Goal: Information Seeking & Learning: Learn about a topic

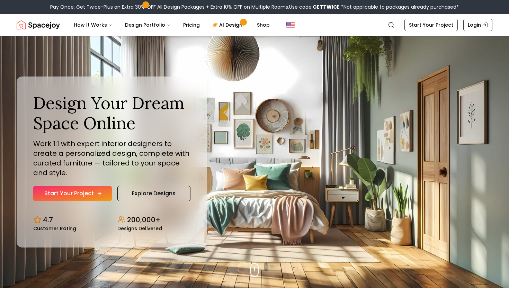
click at [99, 192] on icon "Hero section" at bounding box center [100, 194] width 6 height 6
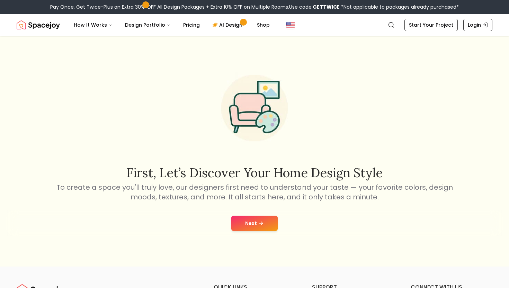
click at [267, 225] on button "Next" at bounding box center [255, 223] width 46 height 15
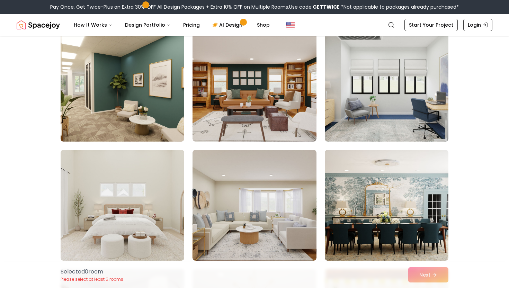
scroll to position [247, 0]
